Goal: Task Accomplishment & Management: Manage account settings

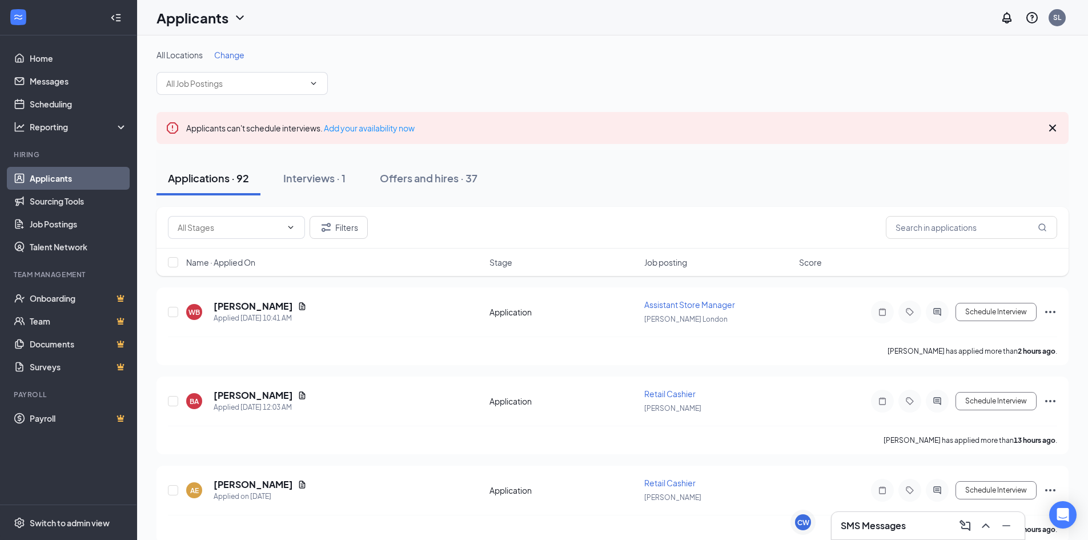
click at [616, 89] on div "All Locations Change" at bounding box center [613, 72] width 912 height 46
click at [1016, 89] on div "All Locations Change" at bounding box center [613, 72] width 912 height 46
click at [1049, 125] on icon "Cross" at bounding box center [1053, 128] width 14 height 14
click at [255, 392] on h5 "[PERSON_NAME]" at bounding box center [253, 395] width 79 height 13
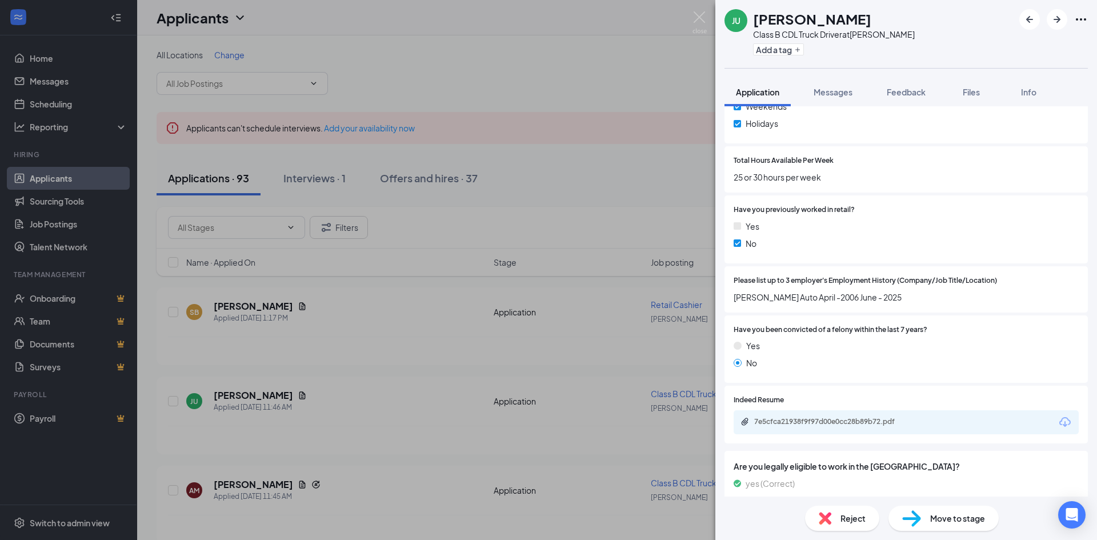
scroll to position [457, 0]
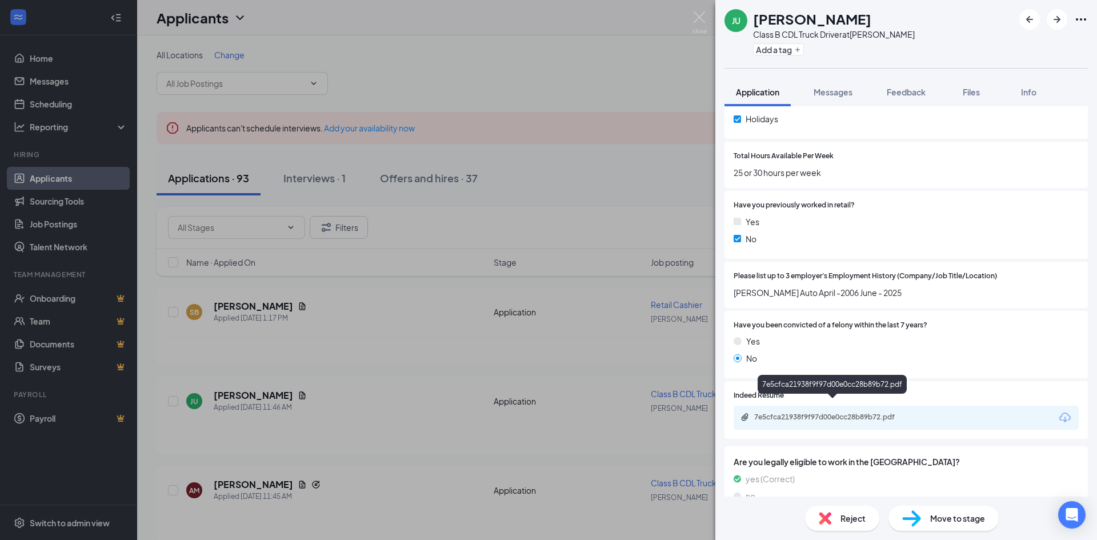
click at [807, 412] on div "7e5cfca21938f9f97d00e0cc28b89b72.pdf" at bounding box center [834, 416] width 160 height 9
click at [695, 14] on img at bounding box center [699, 22] width 14 height 22
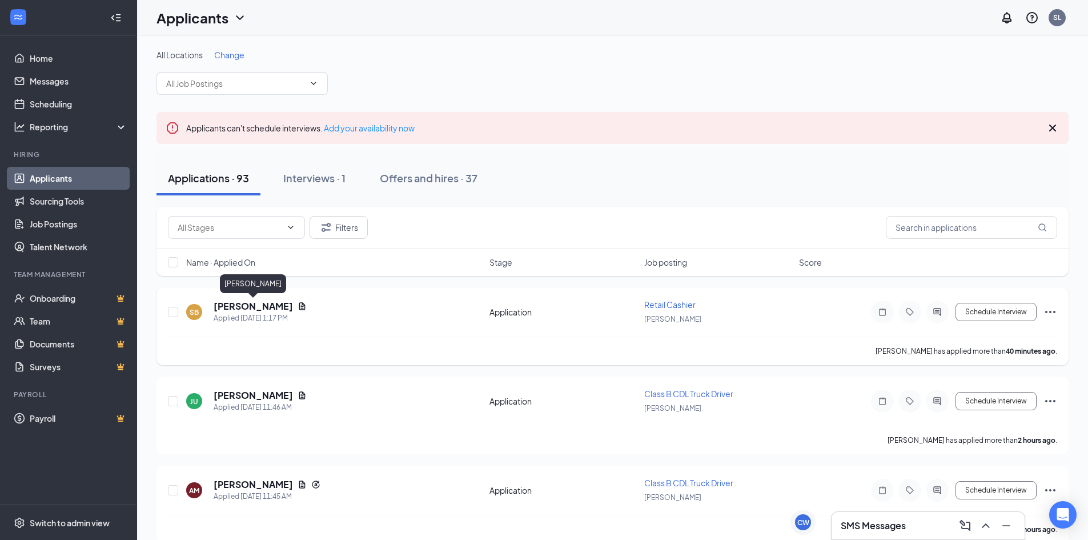
click at [247, 306] on h5 "[PERSON_NAME]" at bounding box center [253, 306] width 79 height 13
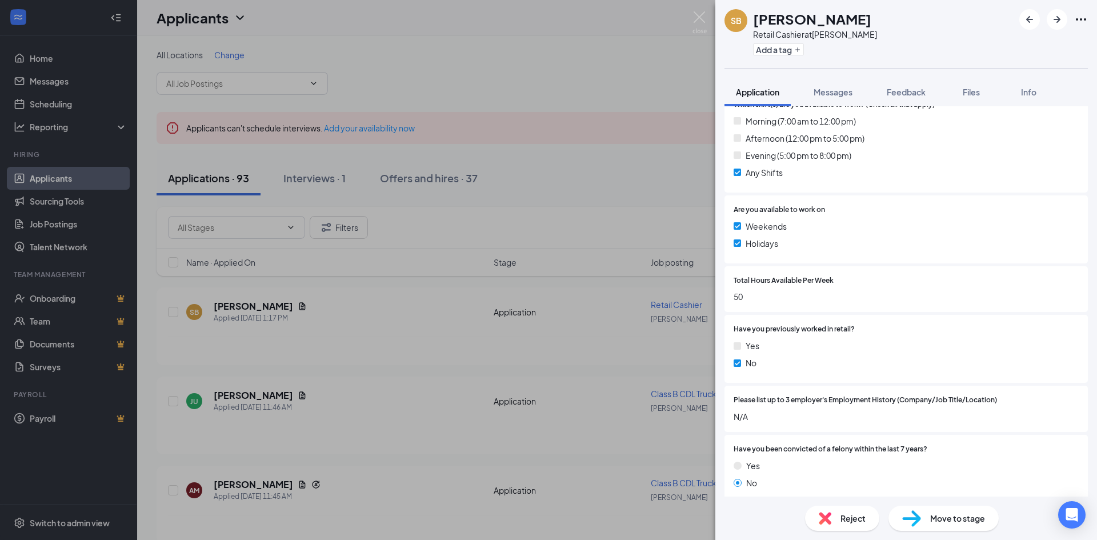
scroll to position [457, 0]
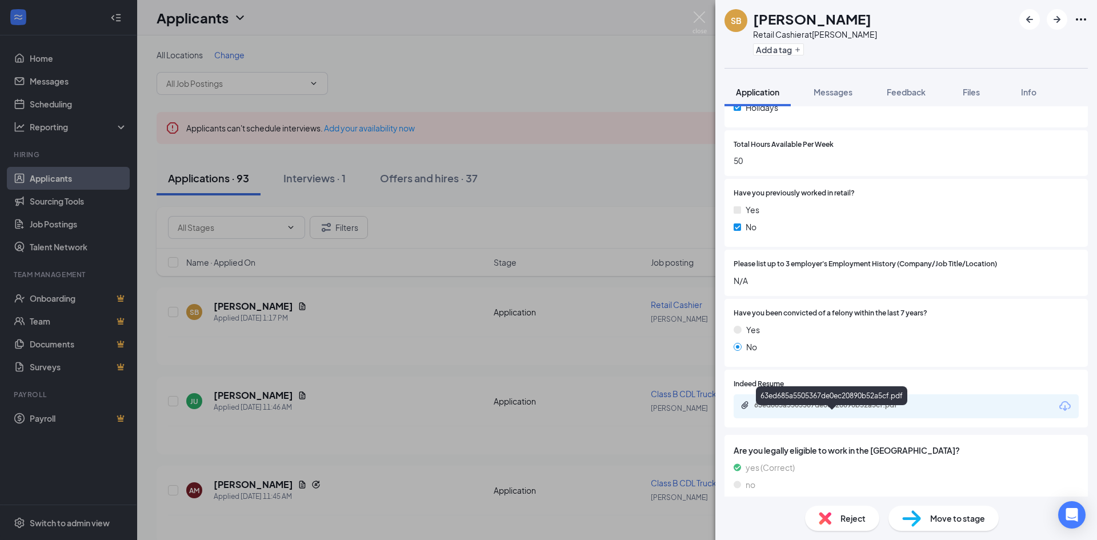
click at [812, 410] on div "63ed685a5505367de0ec20890b52a5cf.pdf" at bounding box center [834, 404] width 160 height 9
click at [852, 530] on div "Reject" at bounding box center [842, 518] width 74 height 25
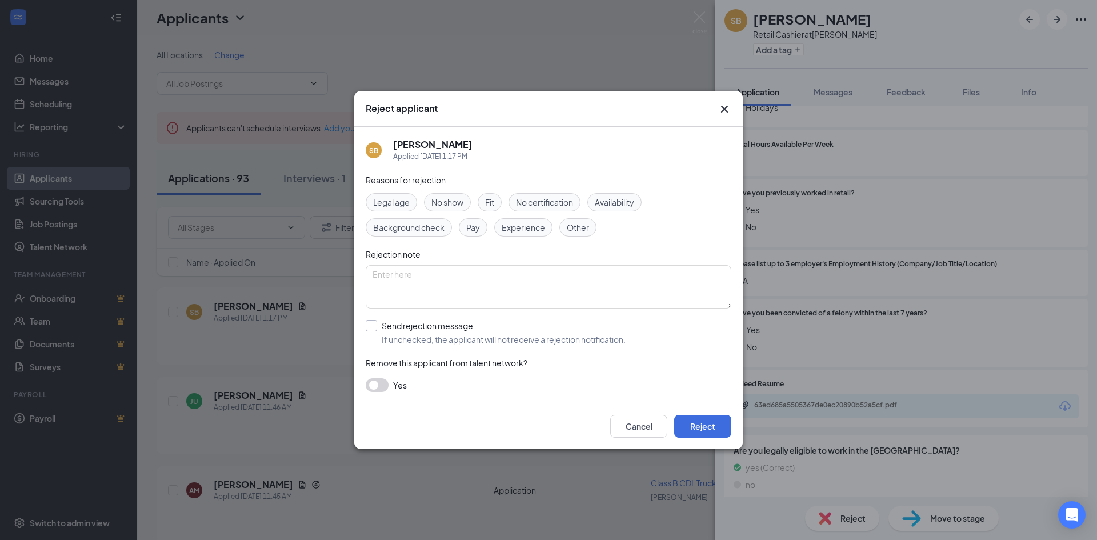
click at [370, 328] on input "Send rejection message If unchecked, the applicant will not receive a rejection…" at bounding box center [496, 332] width 260 height 25
checkbox input "true"
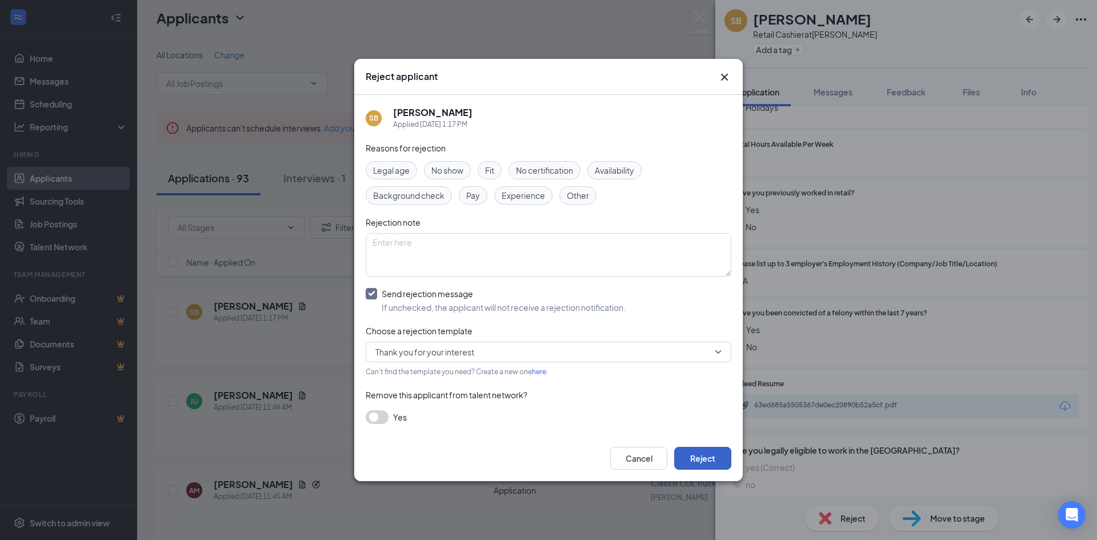
click at [715, 452] on button "Reject" at bounding box center [702, 458] width 57 height 23
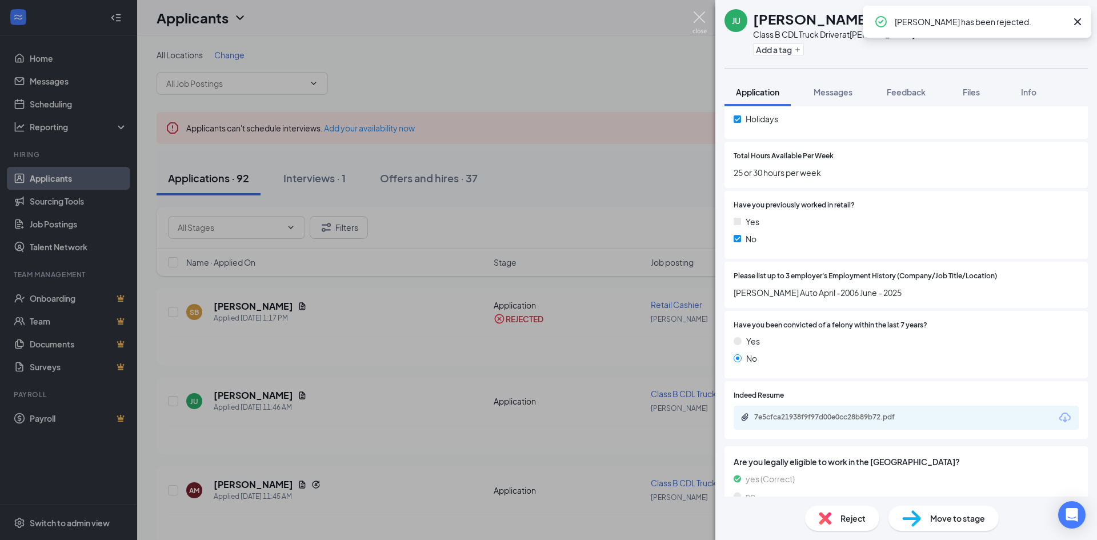
click at [696, 19] on img at bounding box center [699, 22] width 14 height 22
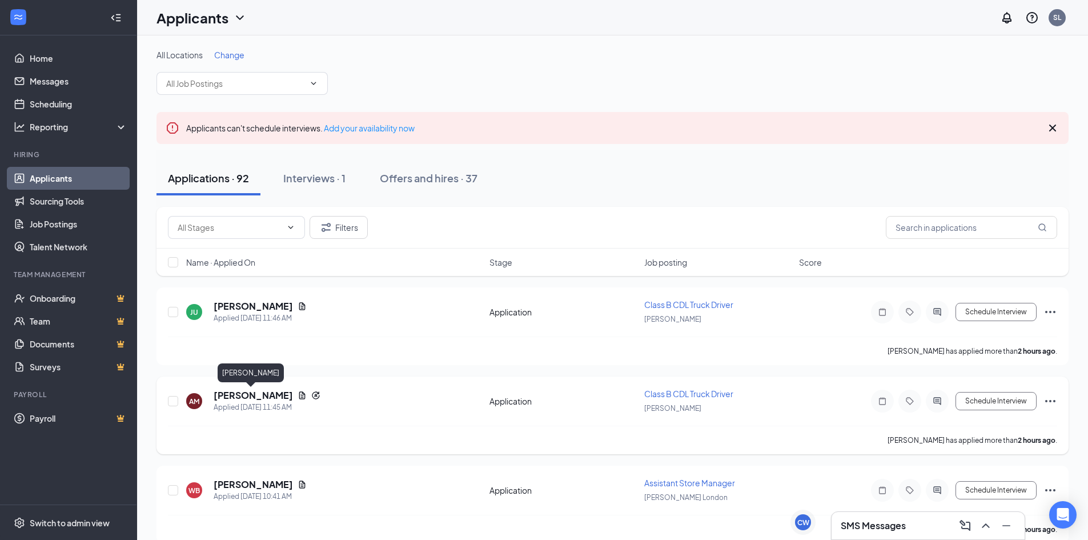
click at [234, 397] on h5 "[PERSON_NAME]" at bounding box center [253, 395] width 79 height 13
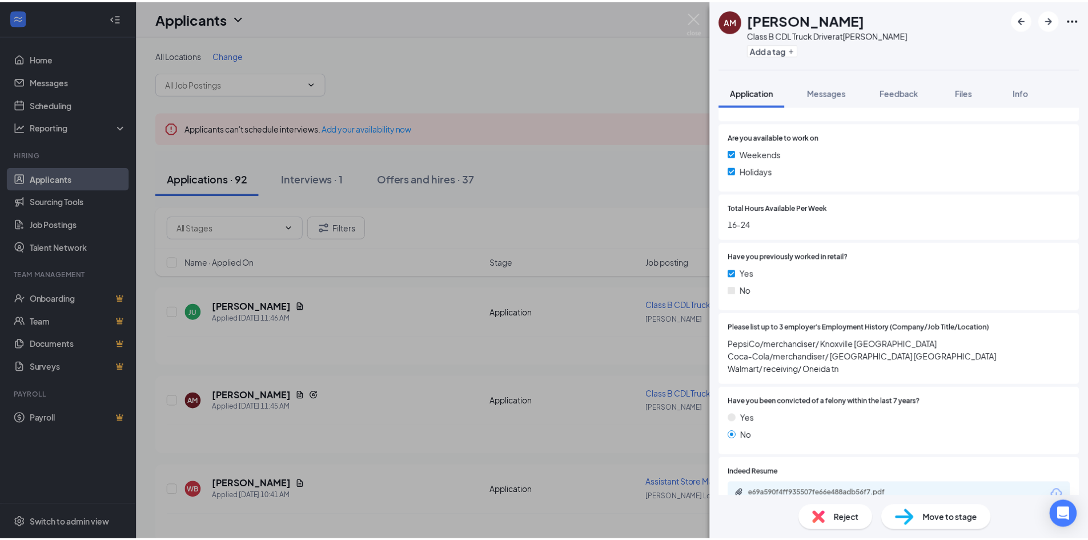
scroll to position [457, 0]
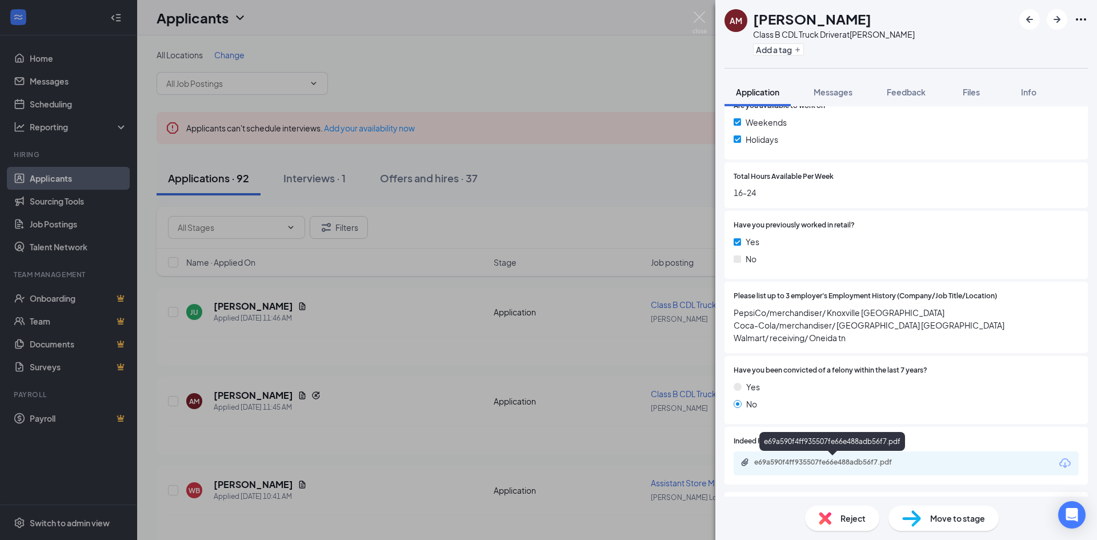
click at [795, 466] on div "e69a590f4ff935507fe66e488adb56f7.pdf" at bounding box center [834, 462] width 160 height 9
click at [791, 459] on div "e69a590f4ff935507fe66e488adb56f7.pdf" at bounding box center [834, 462] width 160 height 9
click at [702, 15] on img at bounding box center [699, 22] width 14 height 22
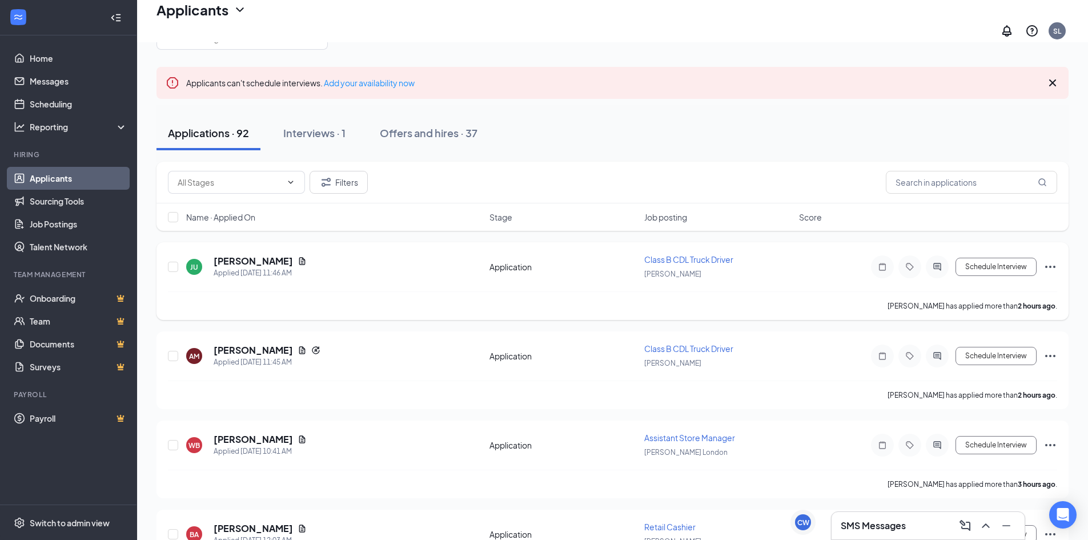
scroll to position [114, 0]
